Goal: Entertainment & Leisure: Consume media (video, audio)

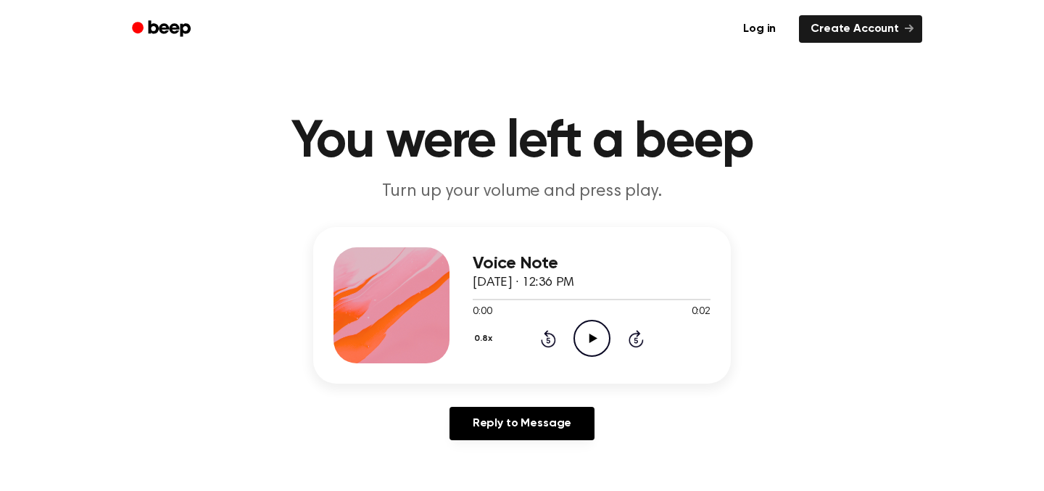
click at [606, 348] on circle at bounding box center [592, 339] width 36 height 36
drag, startPoint x: 777, startPoint y: 85, endPoint x: 774, endPoint y: 72, distance: 13.4
click at [776, 85] on main "You were left a beep Turn up your volume and press play. Voice Note October 1, …" at bounding box center [522, 447] width 1044 height 894
click at [582, 344] on icon "Play Audio" at bounding box center [592, 338] width 37 height 37
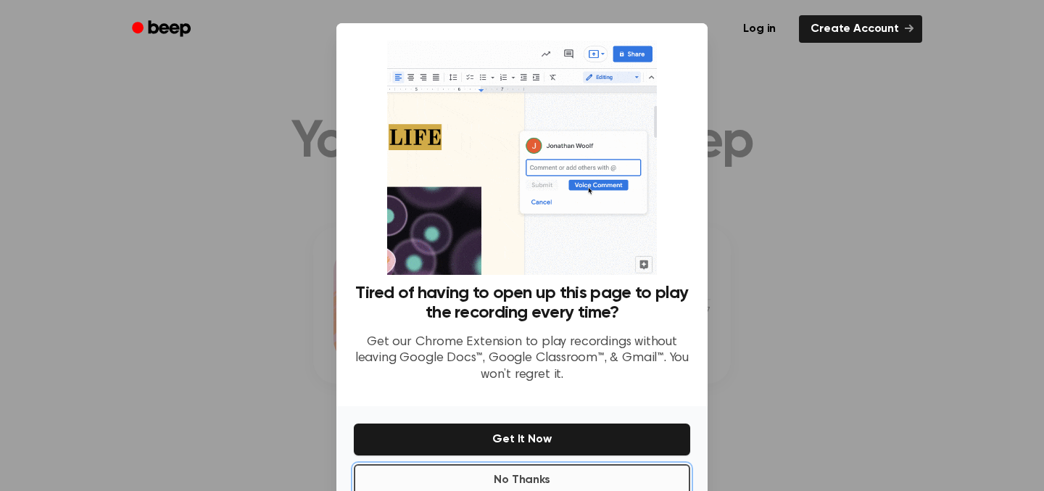
click at [604, 482] on button "No Thanks" at bounding box center [522, 480] width 337 height 32
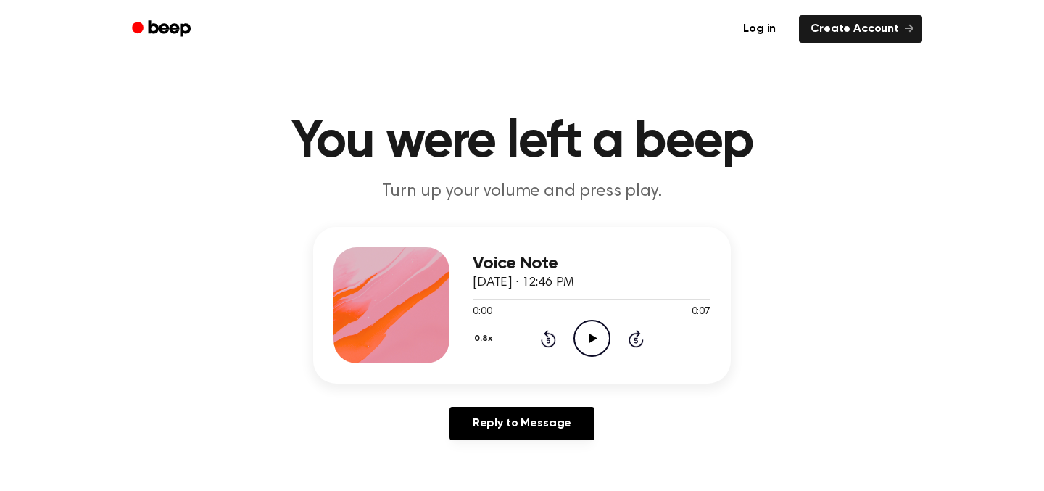
click at [594, 329] on icon "Play Audio" at bounding box center [592, 338] width 37 height 37
click at [613, 349] on div "0.8x Rewind 5 seconds Pause Audio Skip 5 seconds" at bounding box center [592, 338] width 238 height 37
click at [603, 336] on icon "Pause Audio" at bounding box center [592, 338] width 37 height 37
